Goal: Book appointment/travel/reservation

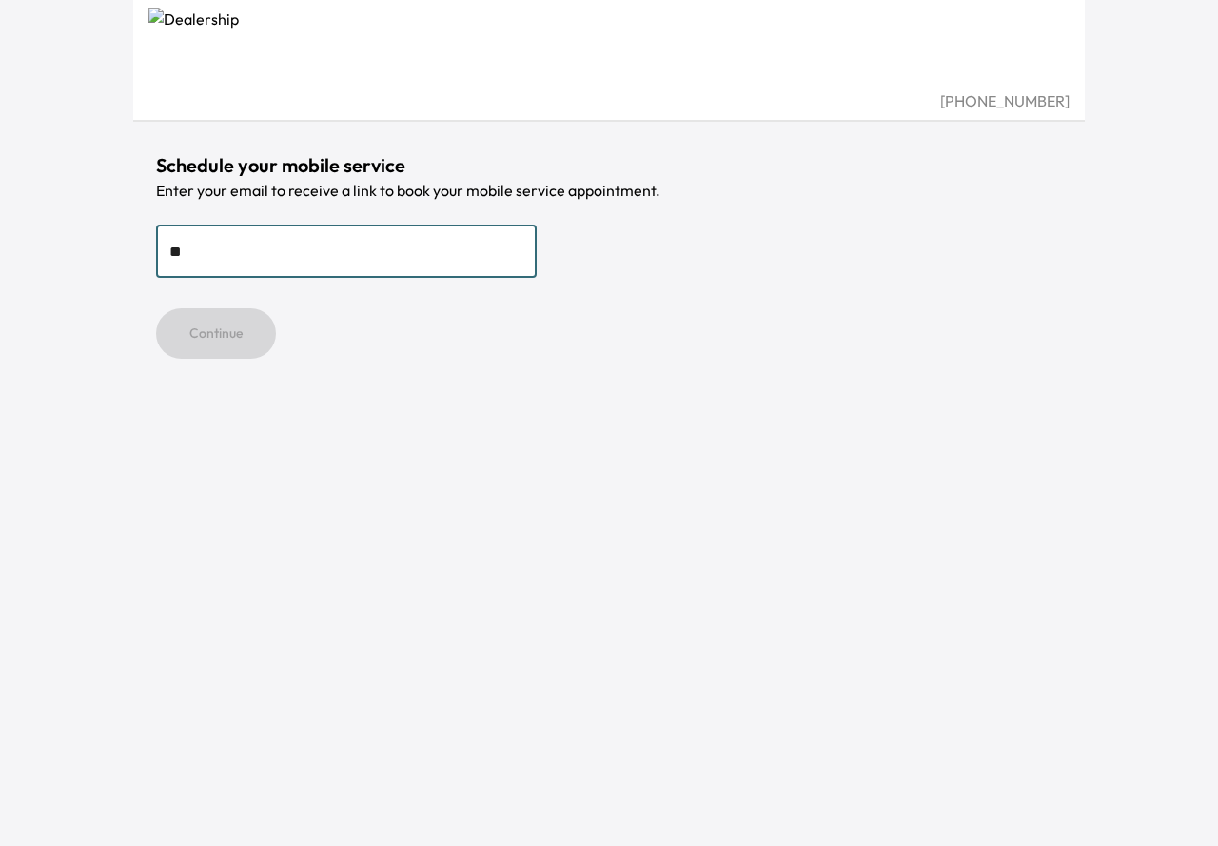
type input "**********"
click at [208, 334] on button "Continue" at bounding box center [216, 333] width 120 height 50
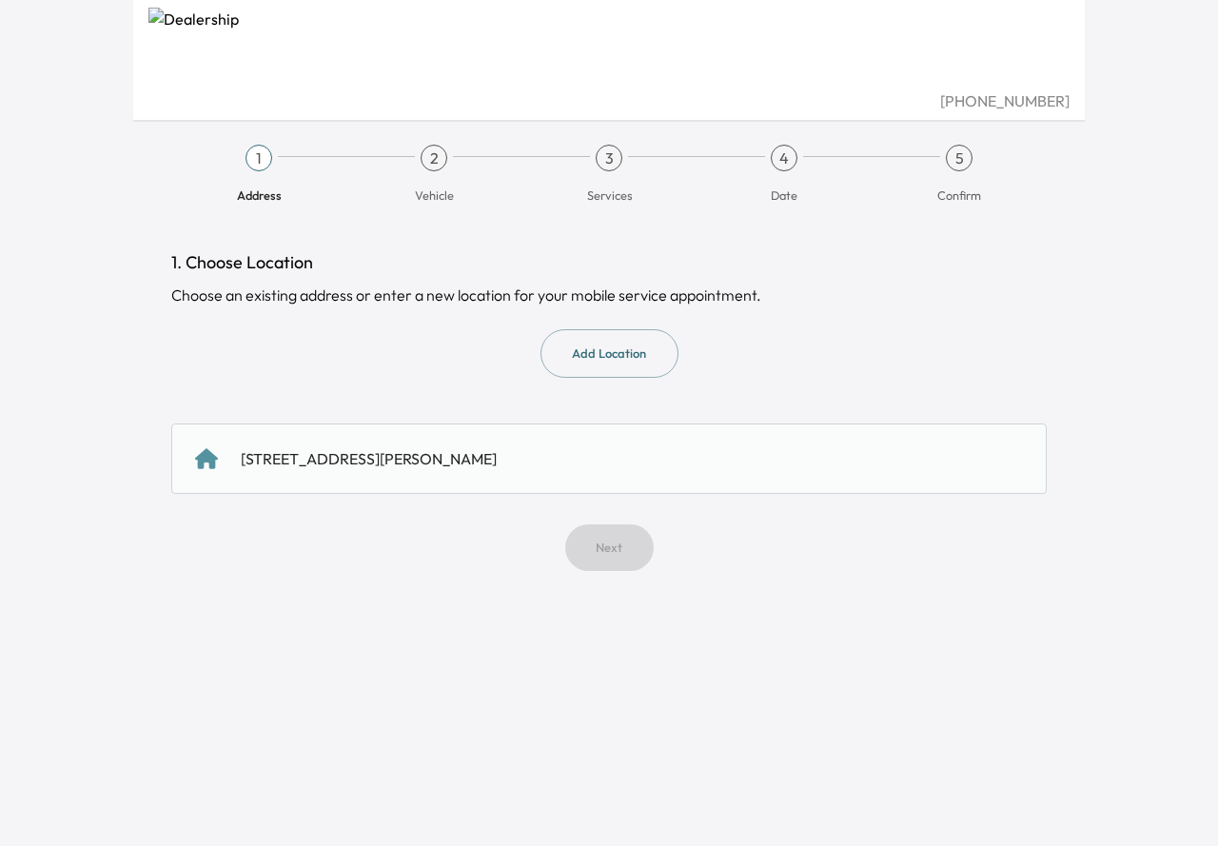
click at [285, 462] on div "[STREET_ADDRESS][PERSON_NAME]" at bounding box center [369, 458] width 256 height 23
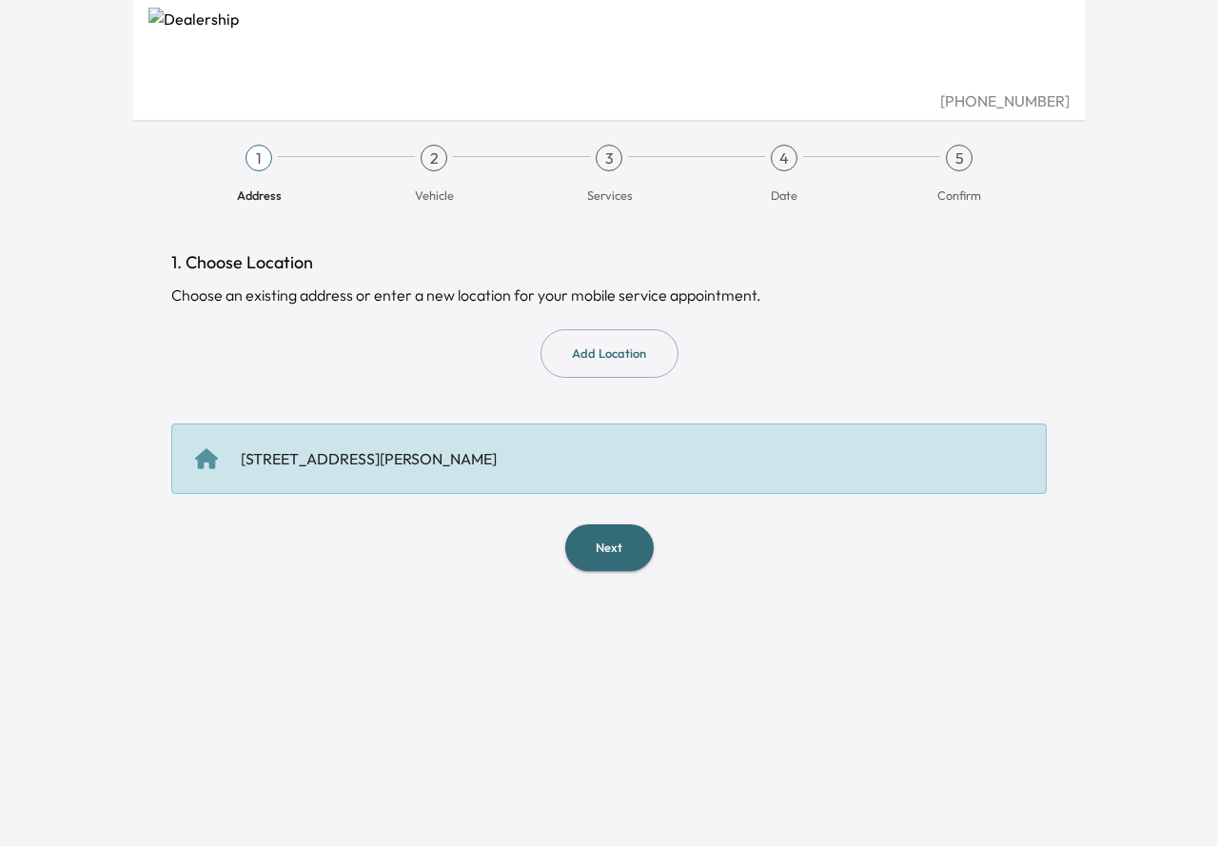
click at [348, 466] on div "[STREET_ADDRESS][PERSON_NAME]" at bounding box center [369, 458] width 256 height 23
